Goal: Download file/media: Download file/media

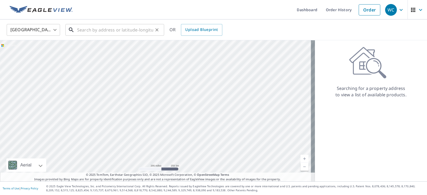
click at [105, 30] on input "text" at bounding box center [115, 29] width 76 height 15
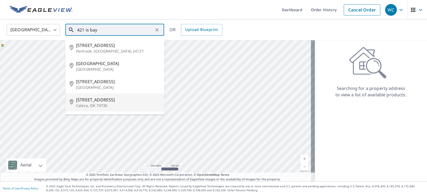
type input "421 is bay"
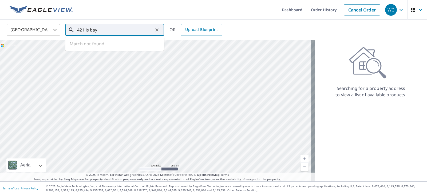
click at [89, 31] on input "421 is bay" at bounding box center [115, 29] width 76 height 15
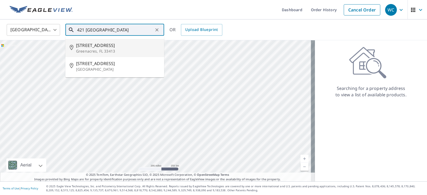
click at [110, 30] on input "421 [GEOGRAPHIC_DATA]" at bounding box center [115, 29] width 76 height 15
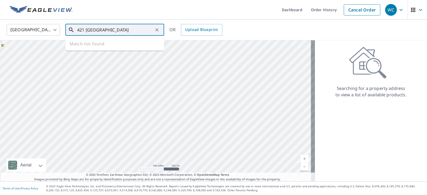
click at [140, 29] on input "421 [GEOGRAPHIC_DATA]" at bounding box center [115, 29] width 76 height 15
type input "4"
paste input "421 Islebay Dr, Apollo Beach, FL 33572"
click at [92, 49] on p "Apollo Beach, FL 33572" at bounding box center [118, 51] width 84 height 5
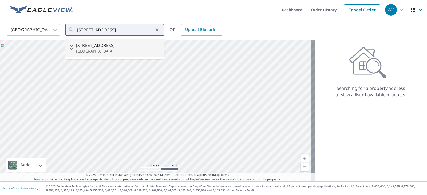
type input "421 Islebay Dr Apollo Beach, FL 33572"
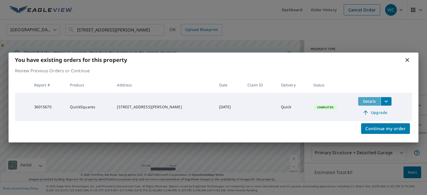
click at [368, 101] on span "Details" at bounding box center [369, 101] width 16 height 5
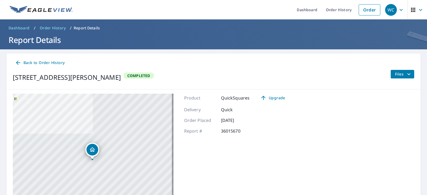
click at [397, 71] on span "Files" at bounding box center [403, 74] width 17 height 6
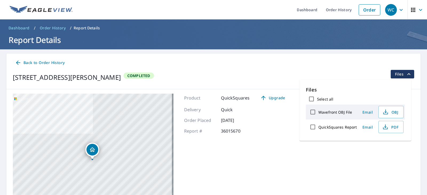
click at [339, 129] on label "QuickSquares Report" at bounding box center [337, 127] width 39 height 5
click at [318, 129] on input "QuickSquares Report" at bounding box center [312, 126] width 11 height 11
checkbox input "true"
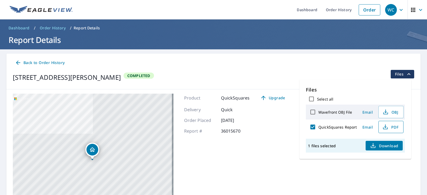
click at [388, 124] on span "PDF" at bounding box center [390, 127] width 17 height 6
